Goal: Task Accomplishment & Management: Manage account settings

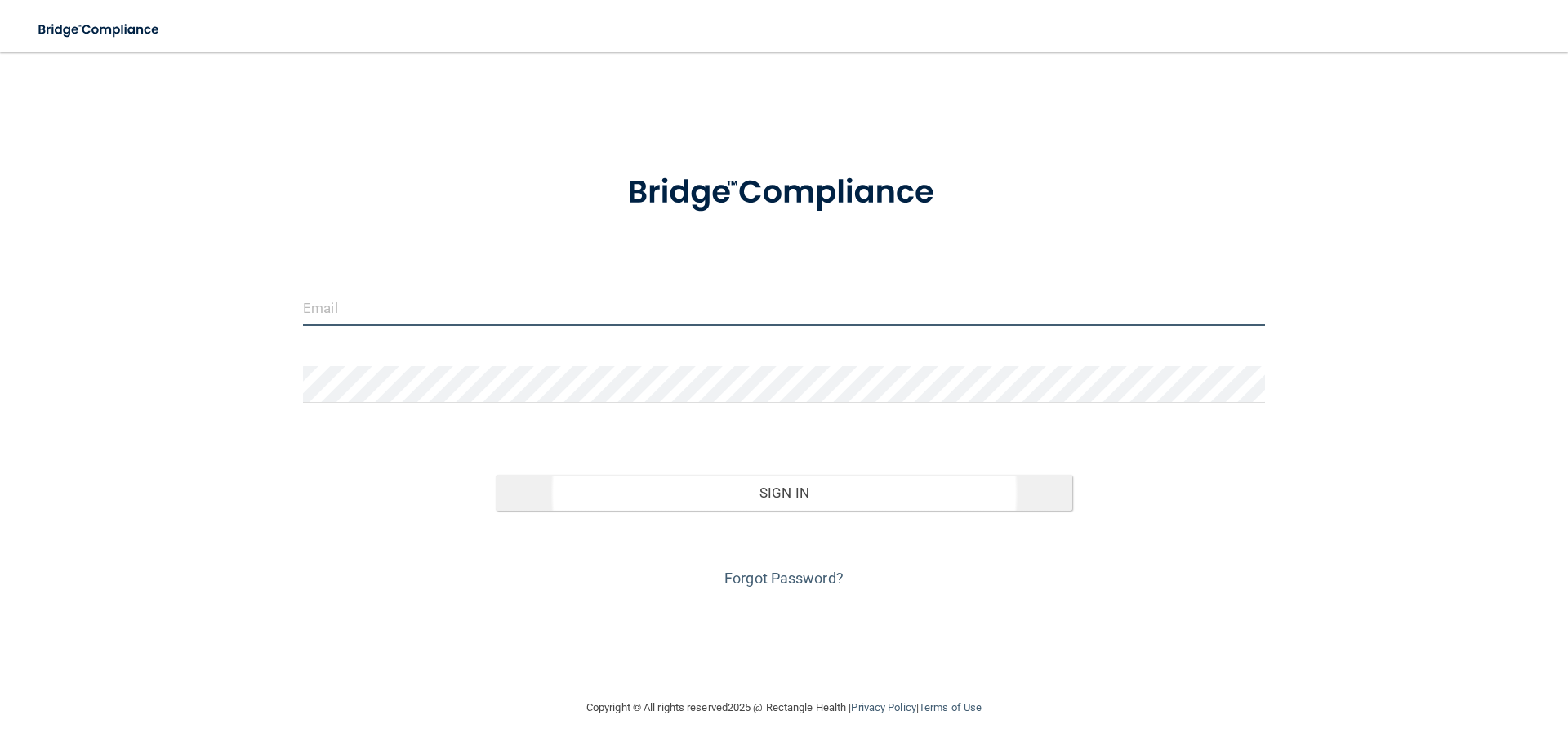
type input "[PERSON_NAME][EMAIL_ADDRESS][DOMAIN_NAME]"
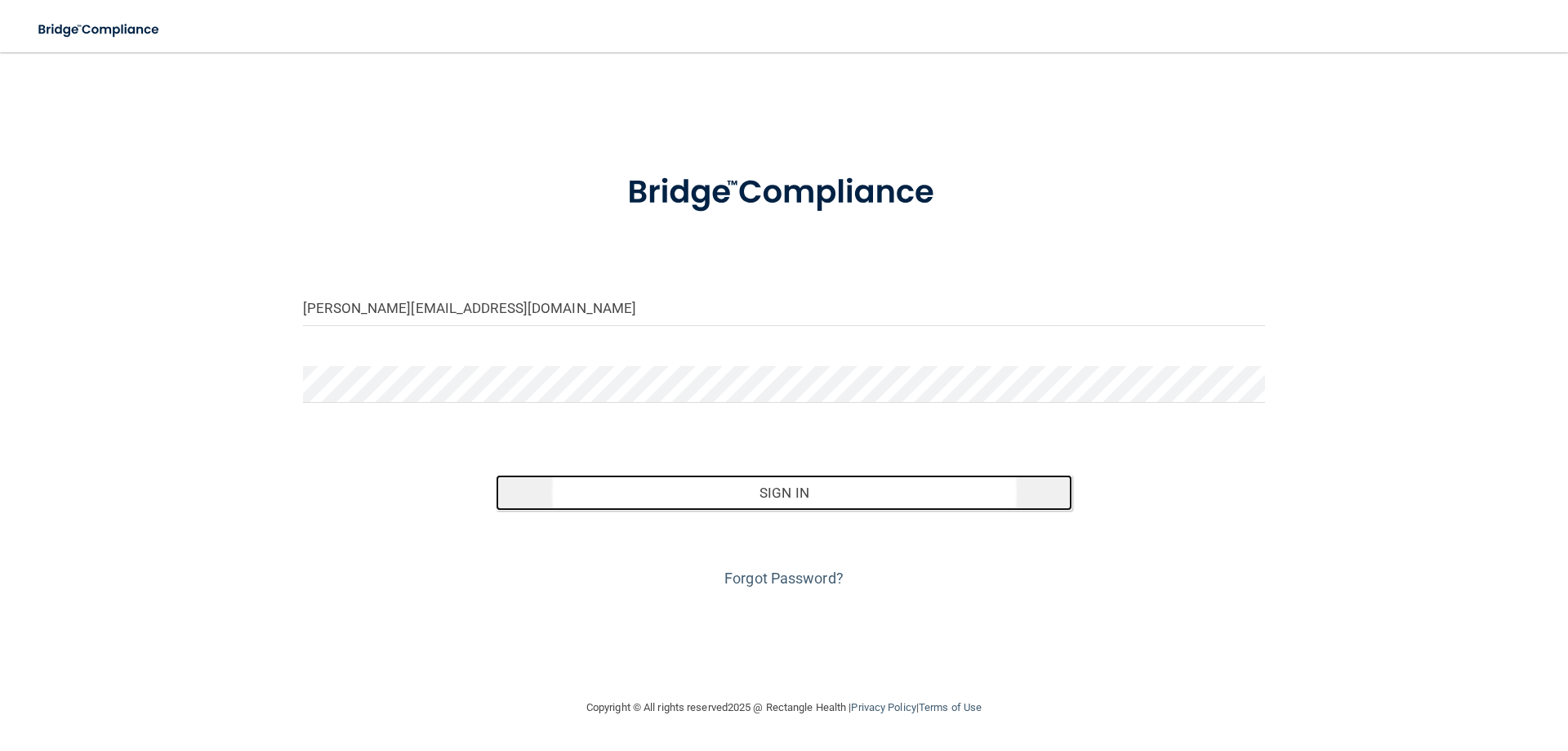
click at [755, 497] on button "Sign In" at bounding box center [784, 492] width 578 height 36
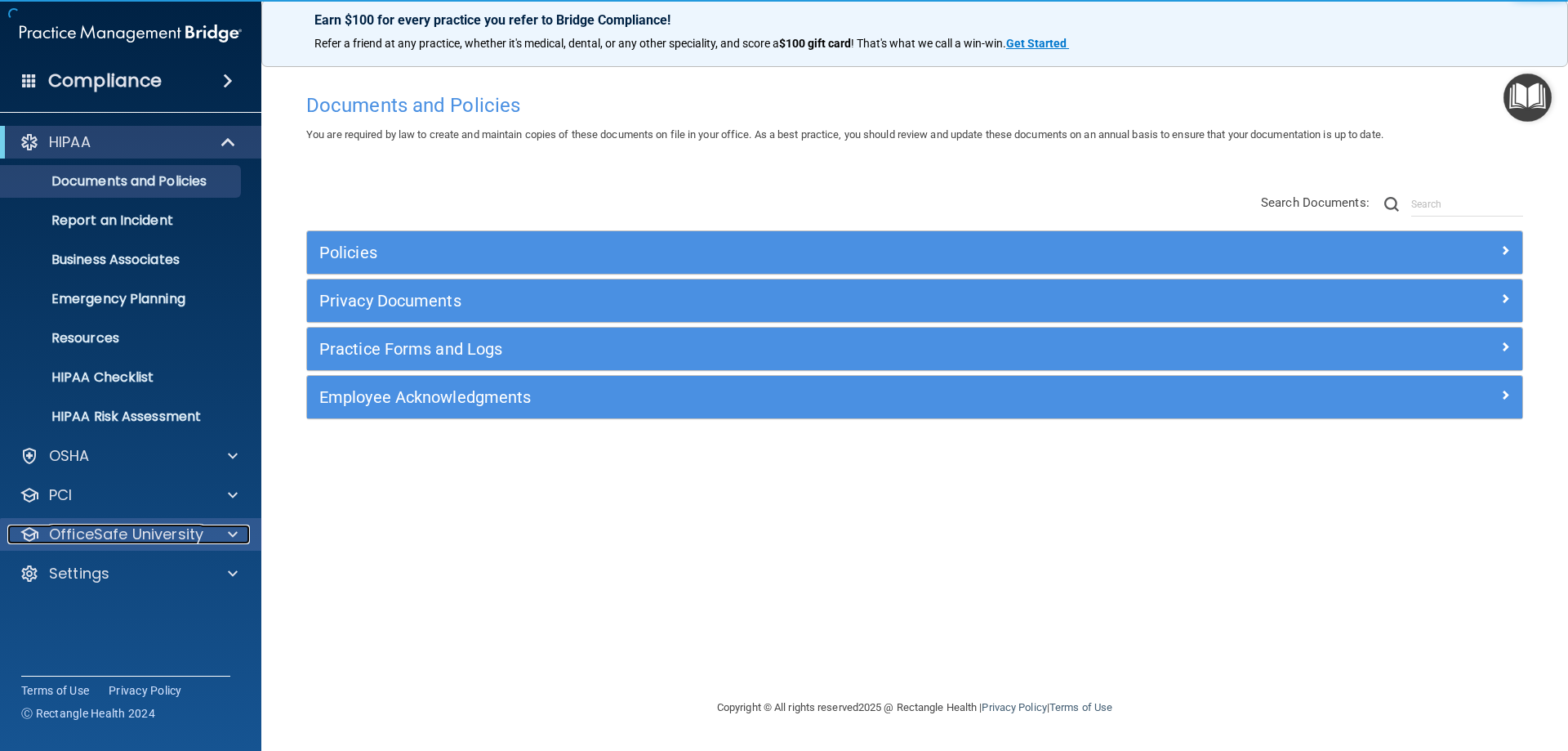
click at [185, 536] on p "OfficeSafe University" at bounding box center [125, 535] width 154 height 20
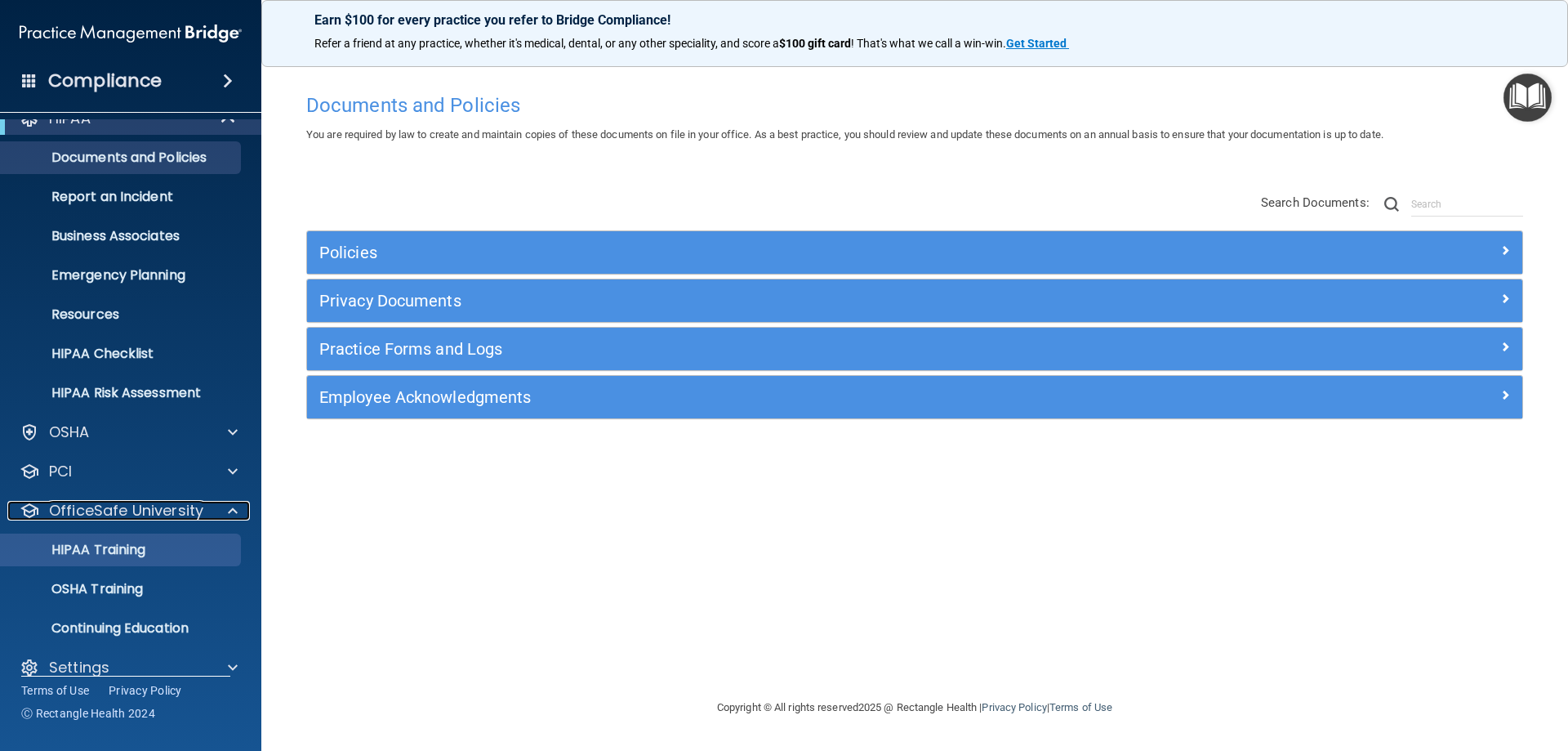
scroll to position [45, 0]
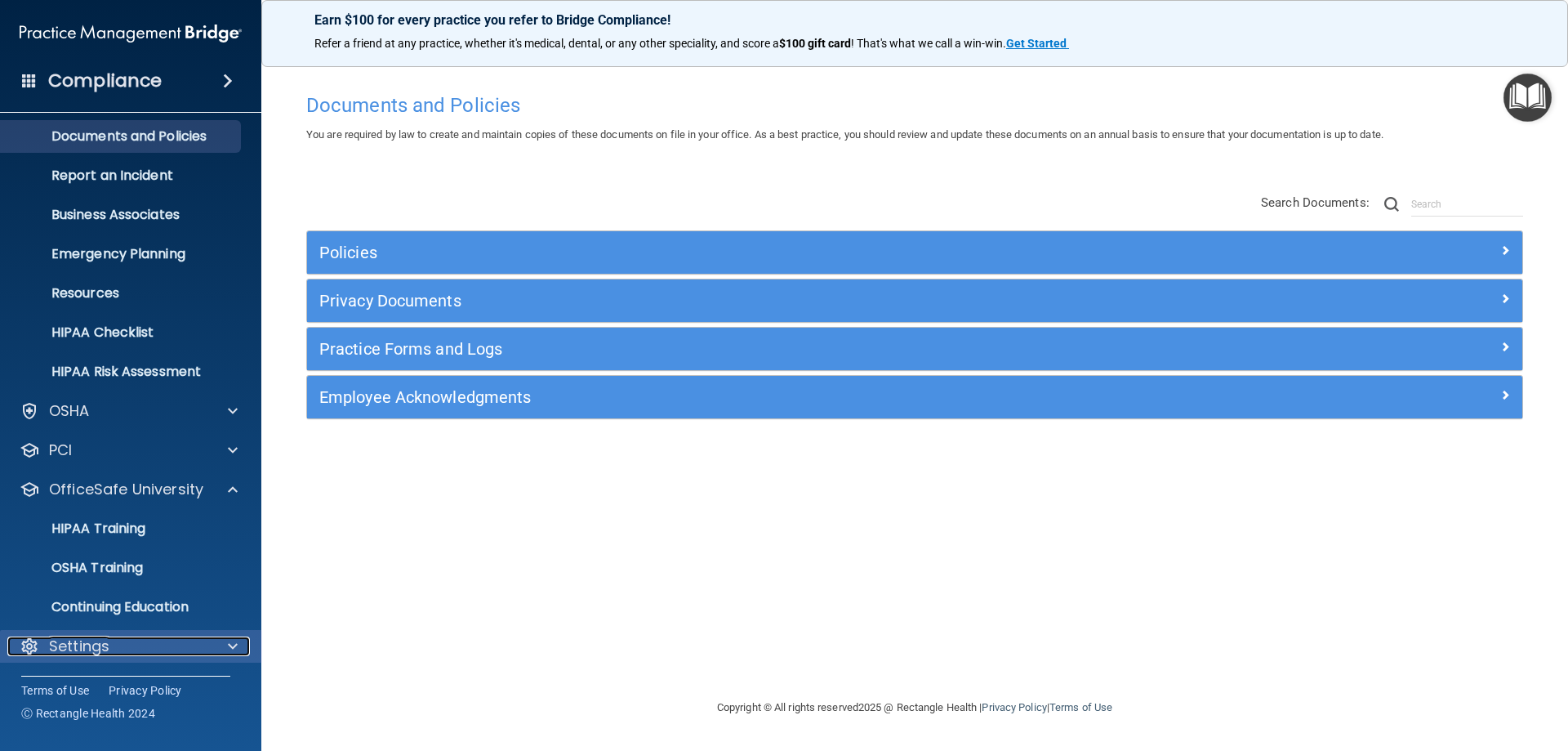
click at [96, 646] on p "Settings" at bounding box center [78, 646] width 60 height 20
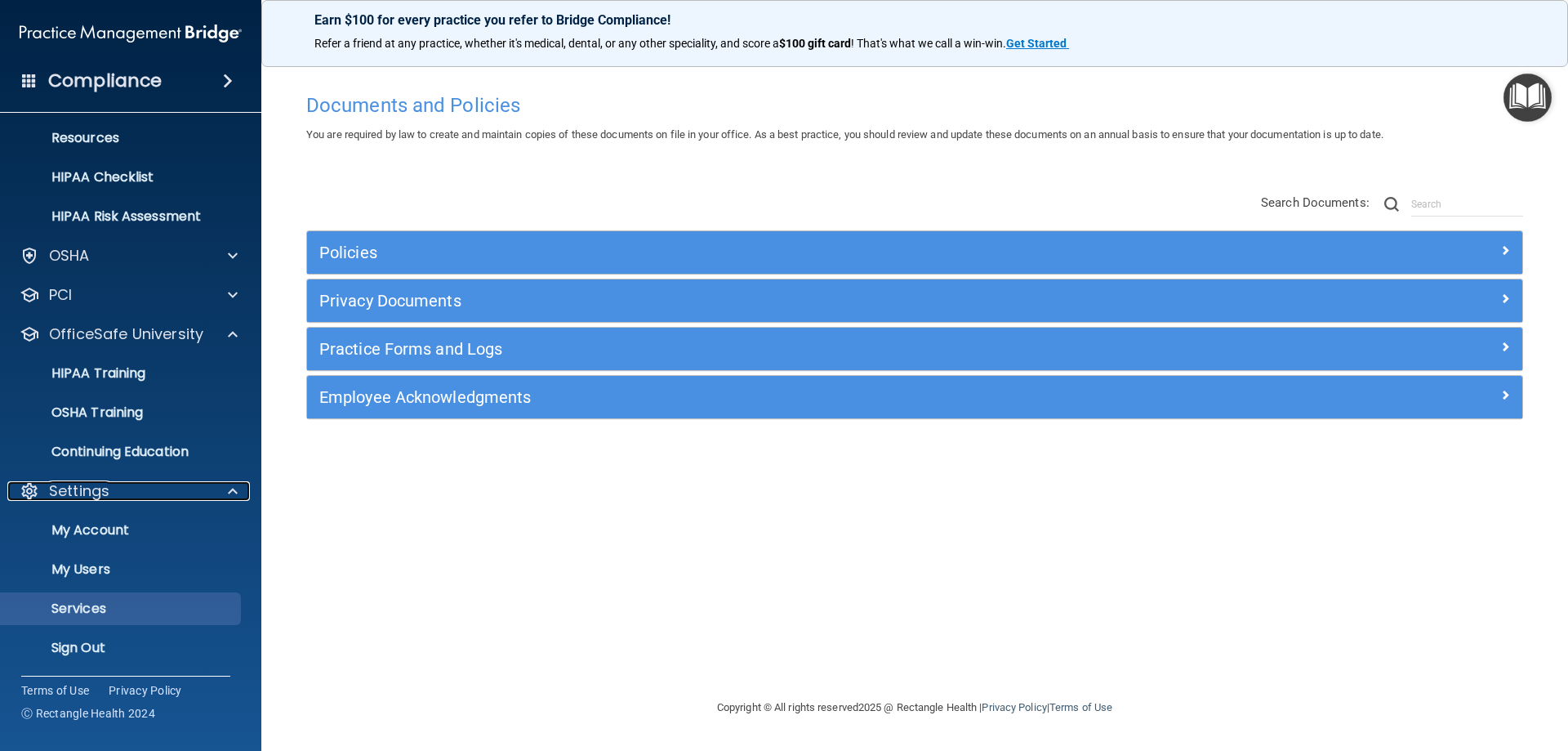
scroll to position [202, 0]
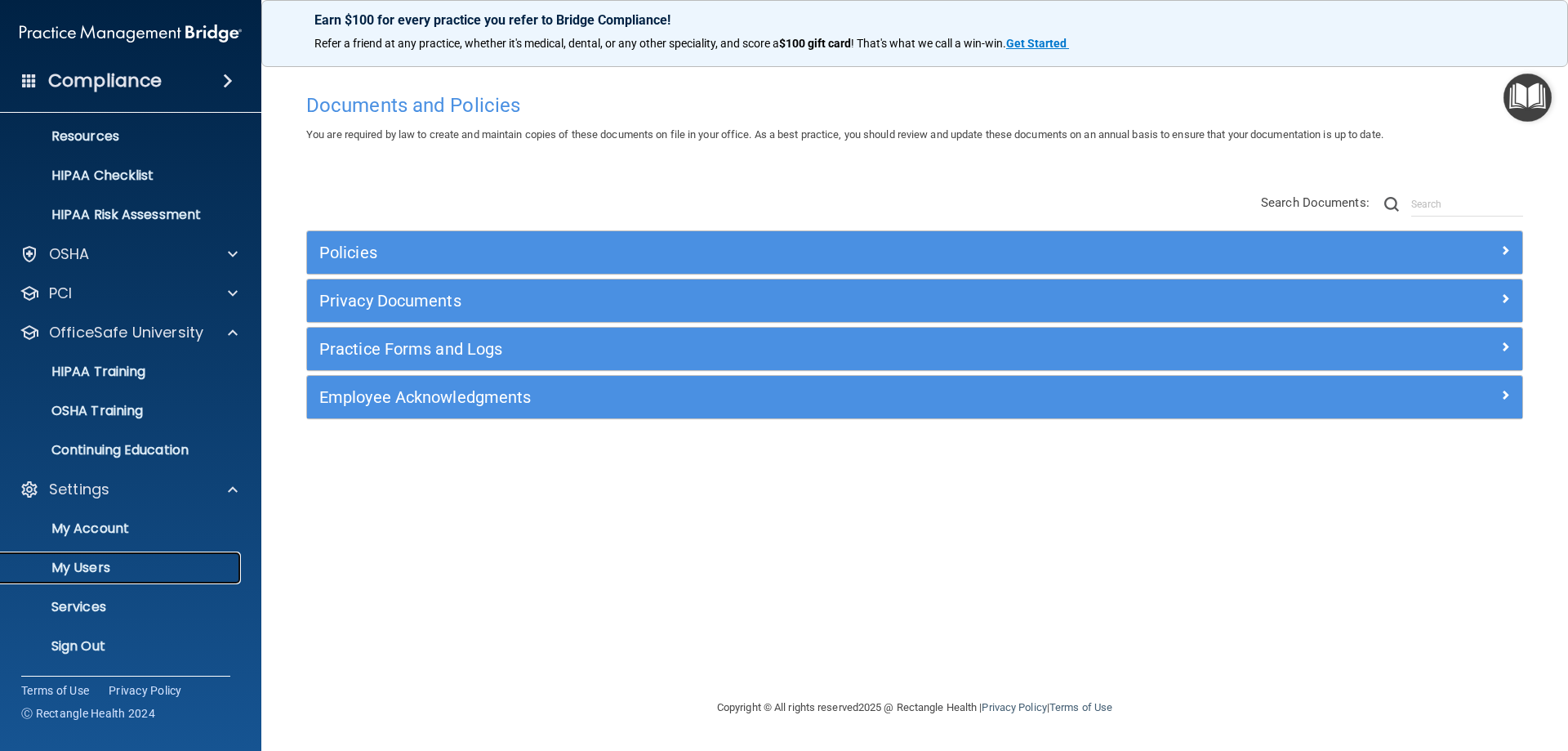
click at [103, 562] on p "My Users" at bounding box center [122, 568] width 223 height 16
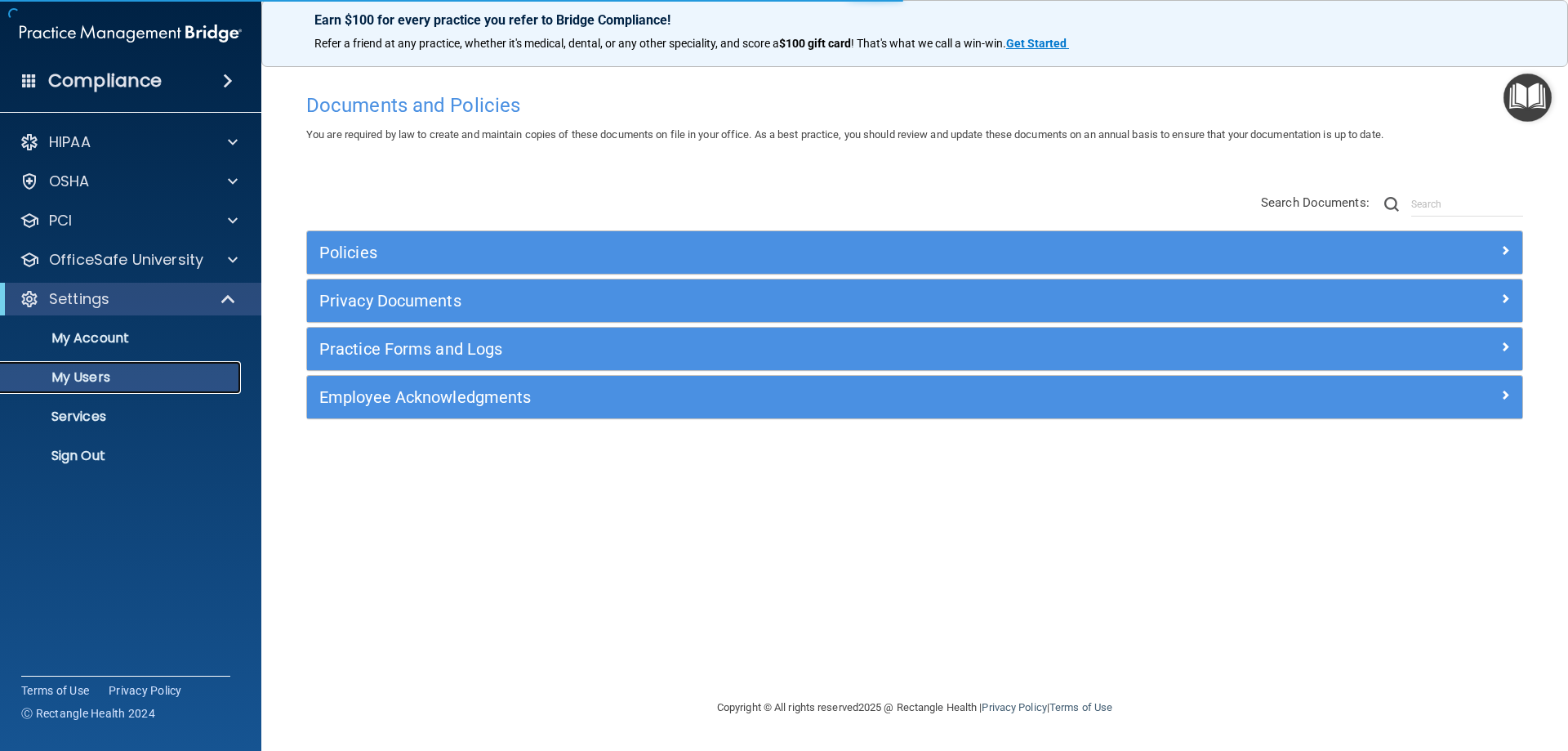
select select "20"
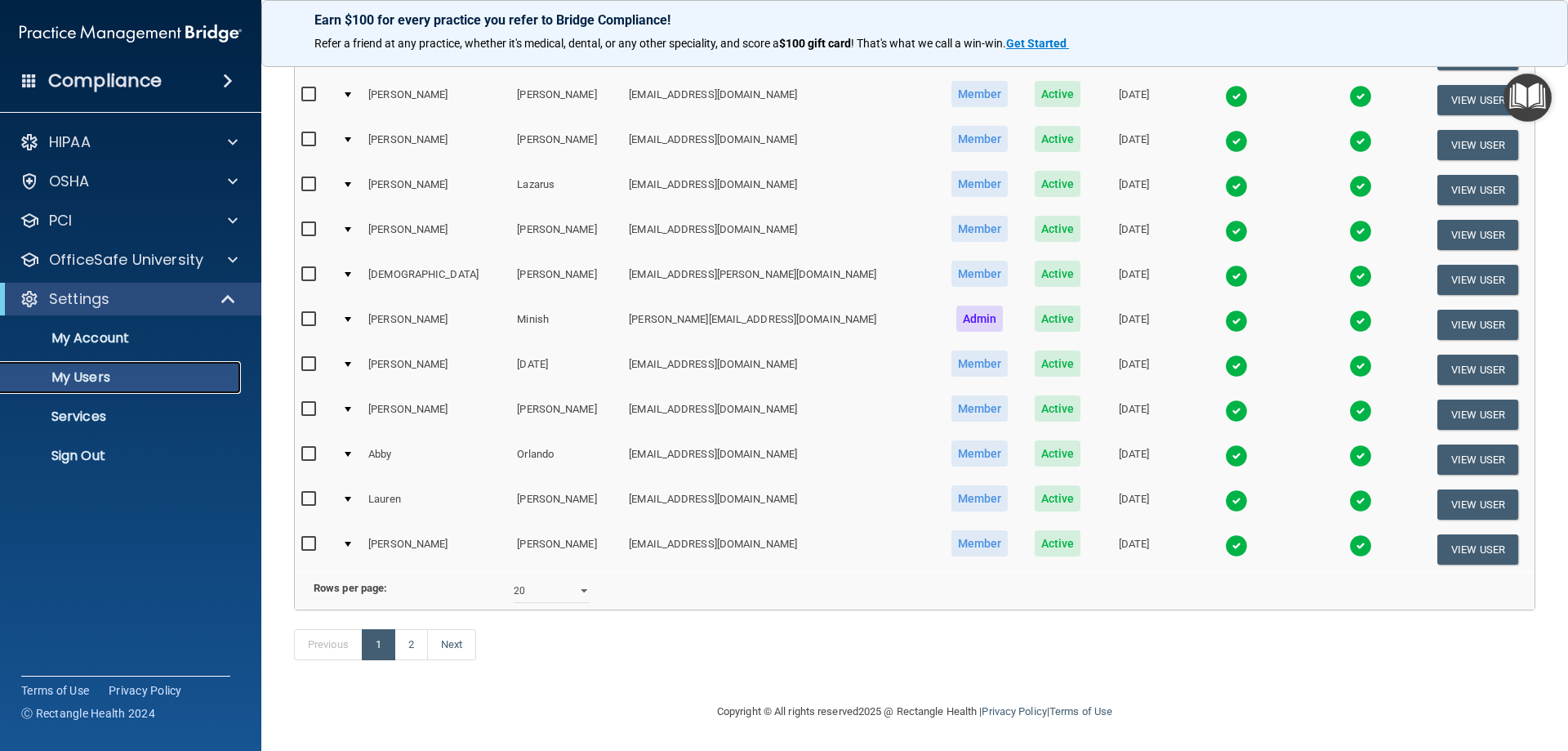
scroll to position [601, 0]
click at [421, 640] on link "2" at bounding box center [411, 645] width 33 height 31
select select "20"
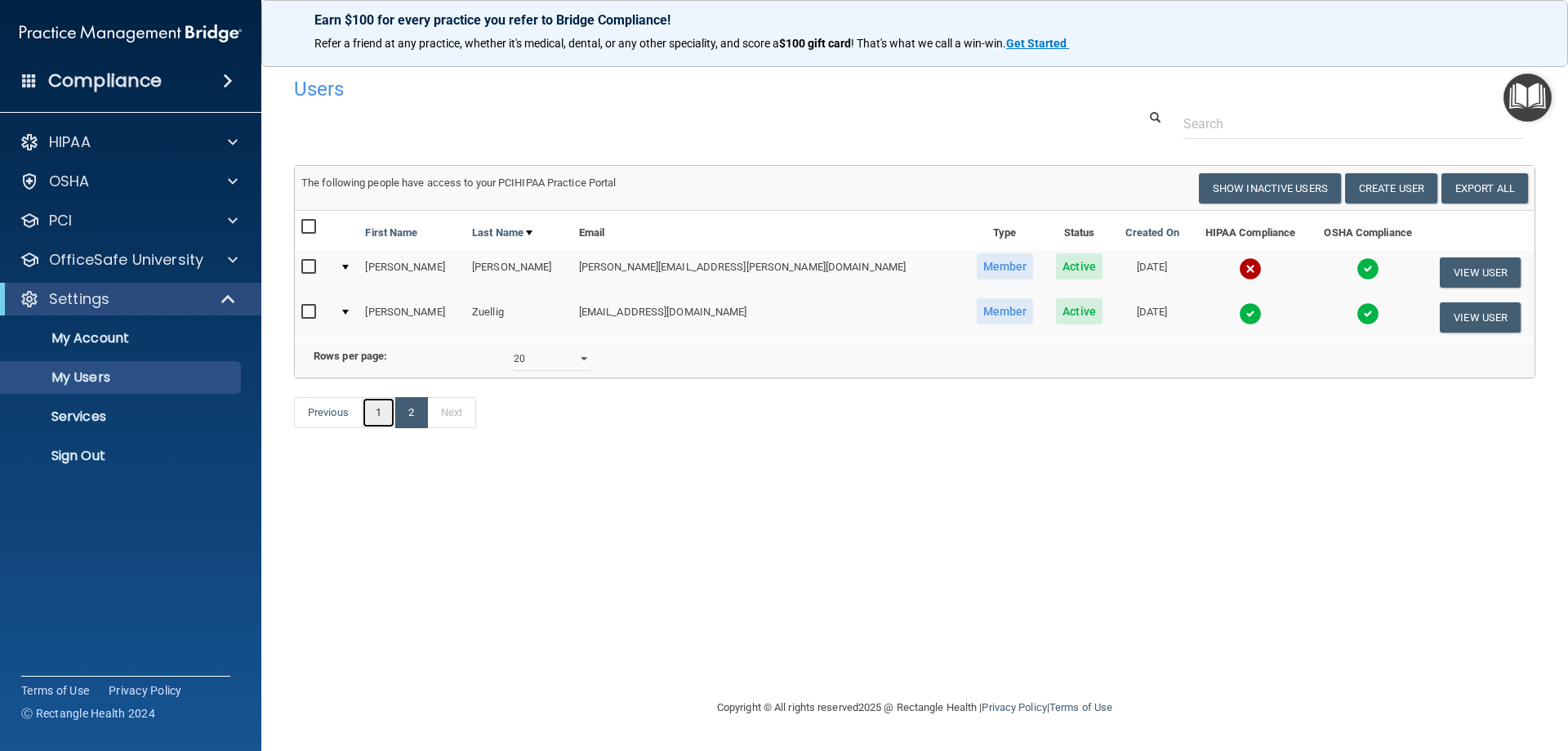
click at [379, 428] on link "1" at bounding box center [378, 412] width 33 height 31
select select "20"
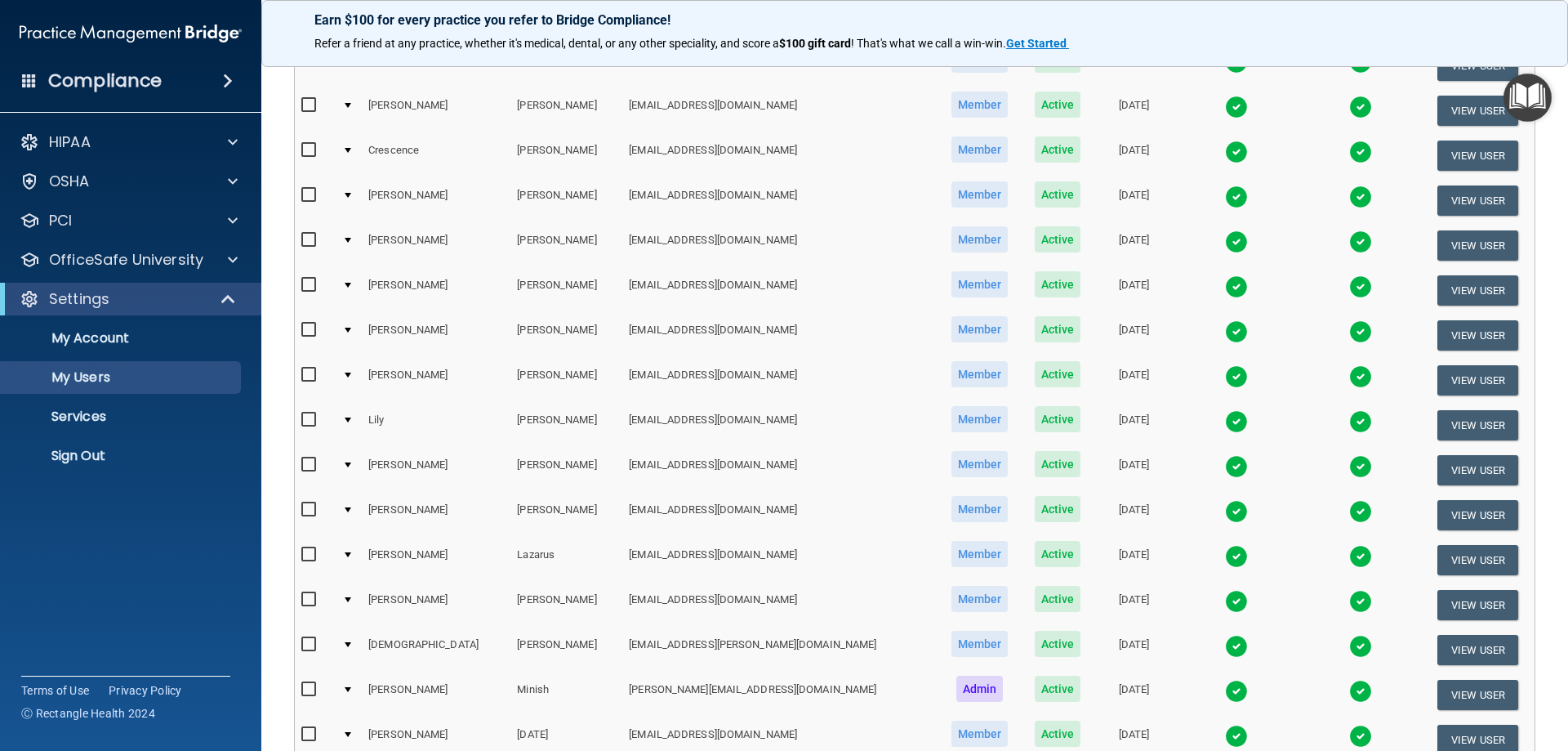
scroll to position [326, 0]
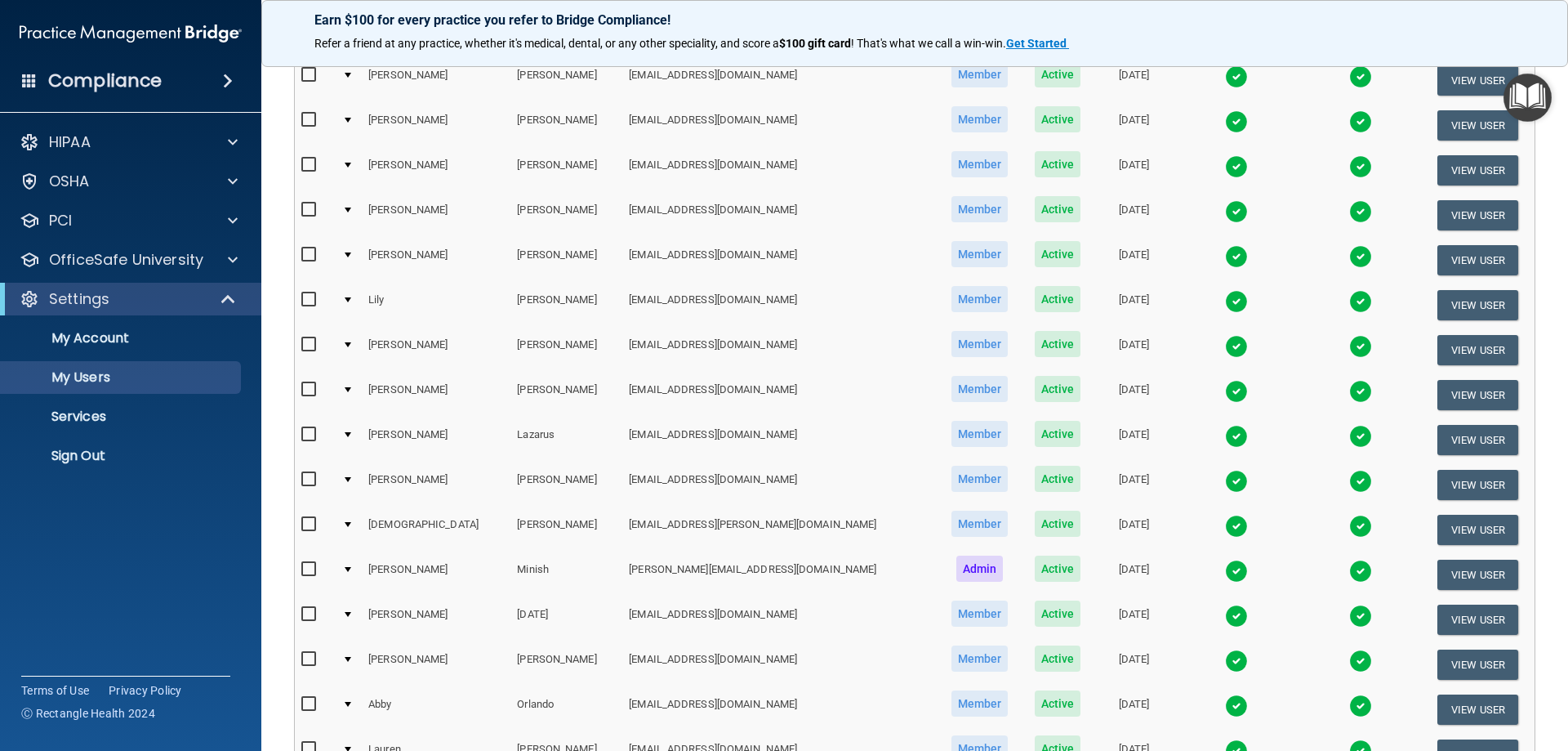
click at [185, 85] on div "Compliance" at bounding box center [131, 81] width 261 height 36
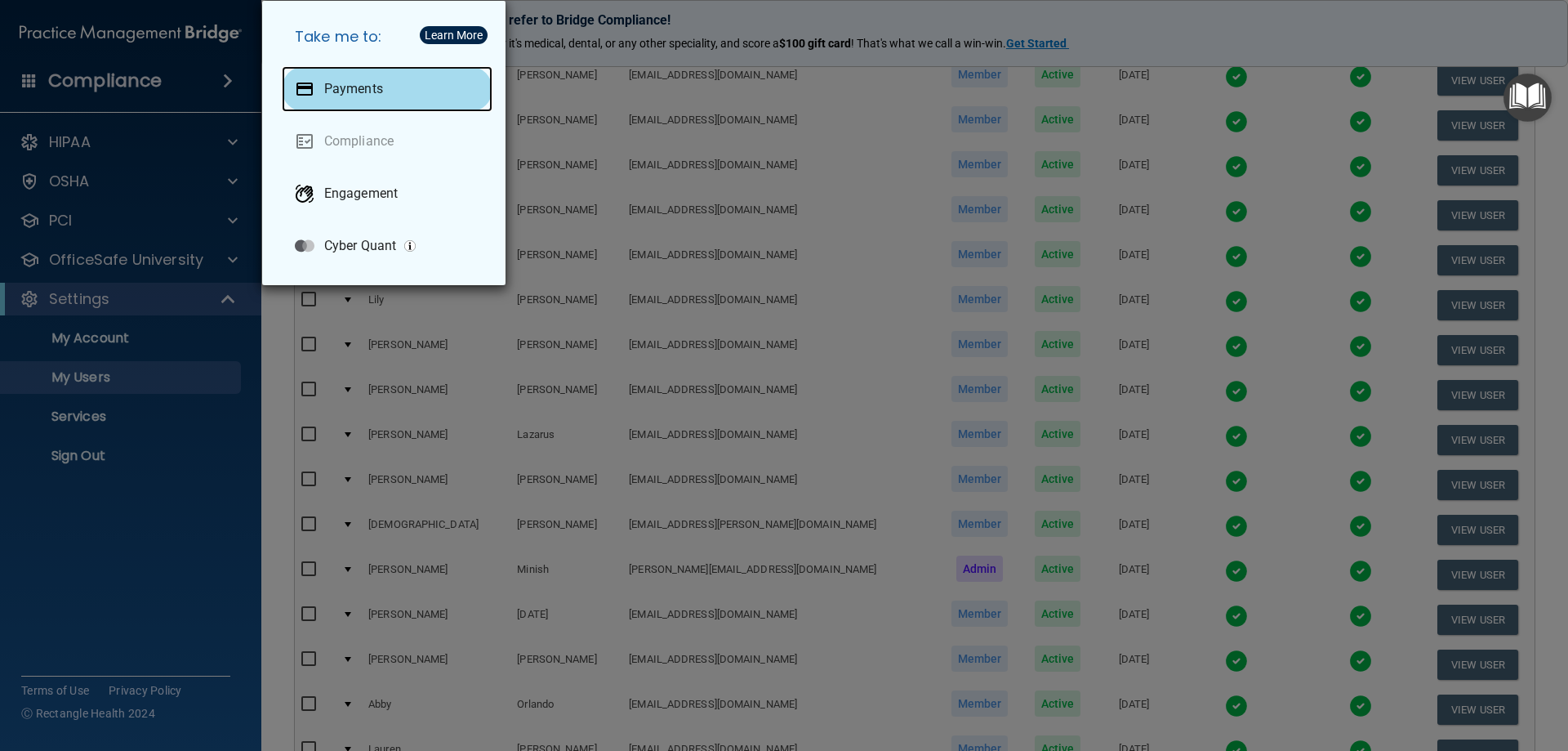
click at [315, 91] on div "Payments" at bounding box center [387, 88] width 211 height 46
